Goal: Transaction & Acquisition: Purchase product/service

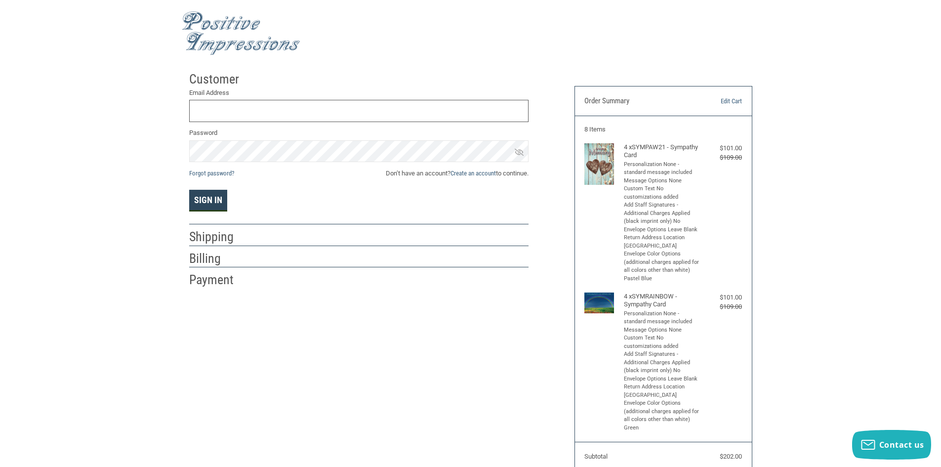
type input "ALLCREATURESVETTN@GMAIL.COM"
click at [209, 199] on button "Sign In" at bounding box center [208, 201] width 38 height 22
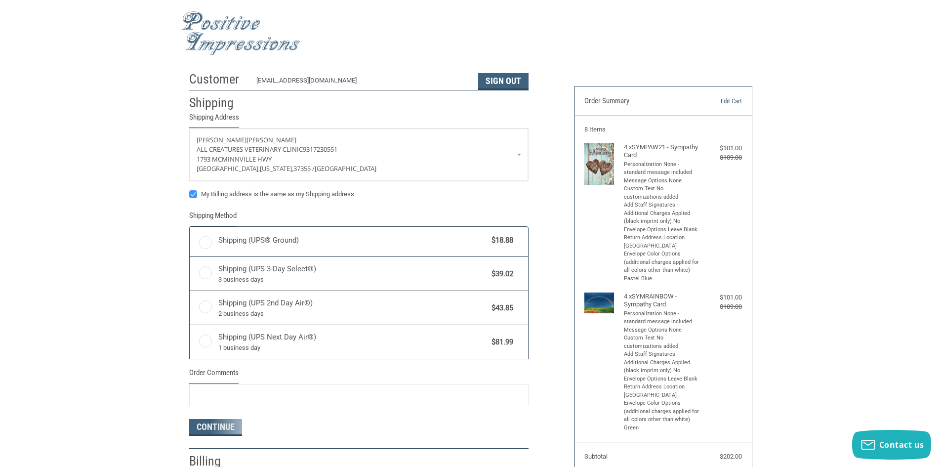
radio input "true"
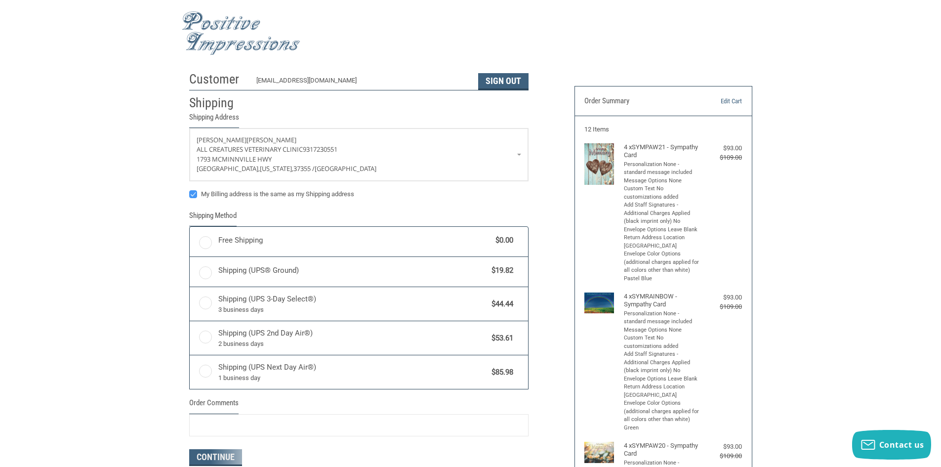
radio input "true"
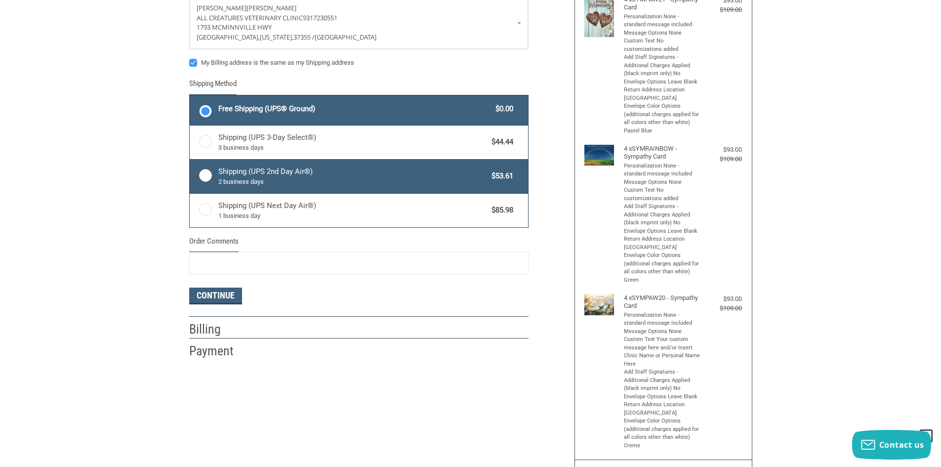
scroll to position [148, 0]
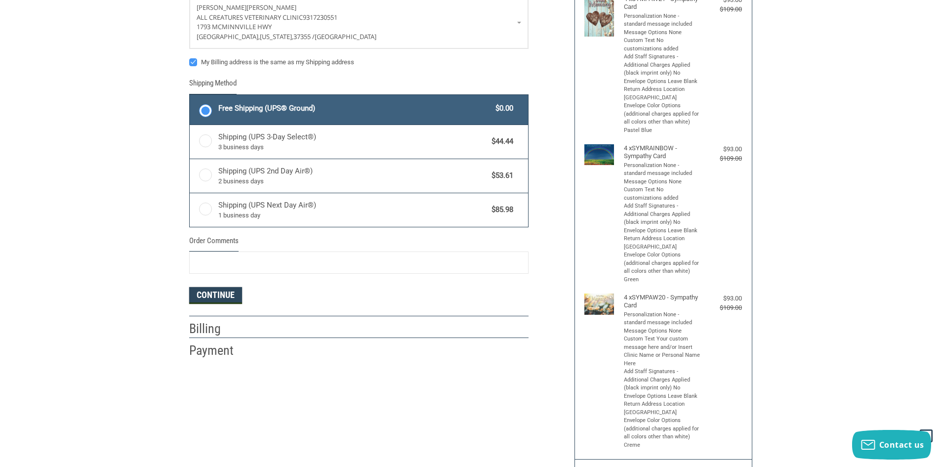
click at [211, 298] on button "Continue" at bounding box center [215, 295] width 53 height 17
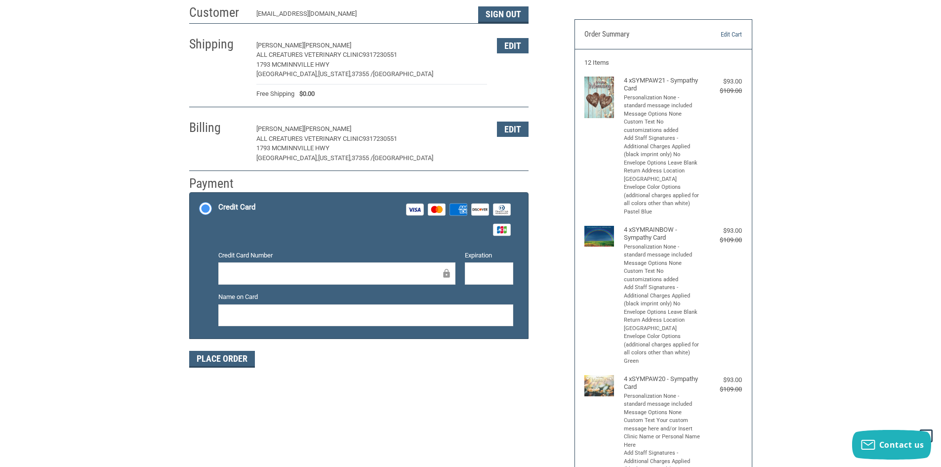
scroll to position [0, 0]
